Goal: Transaction & Acquisition: Book appointment/travel/reservation

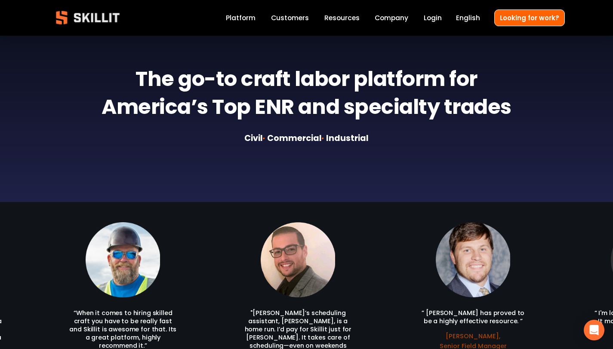
scroll to position [870, 0]
